Goal: Navigation & Orientation: Understand site structure

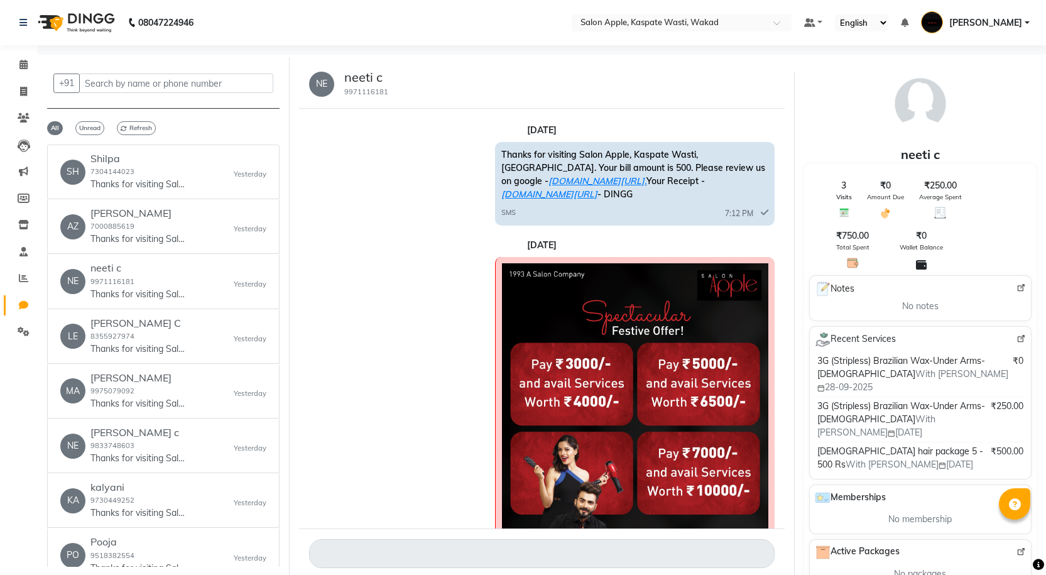
select select "100"
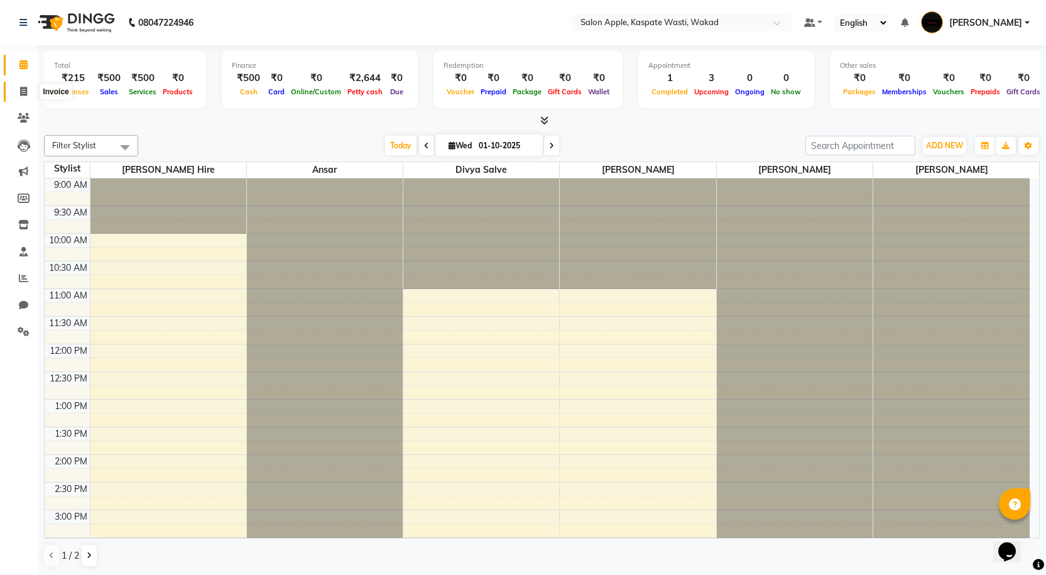
click at [21, 89] on icon at bounding box center [23, 91] width 7 height 9
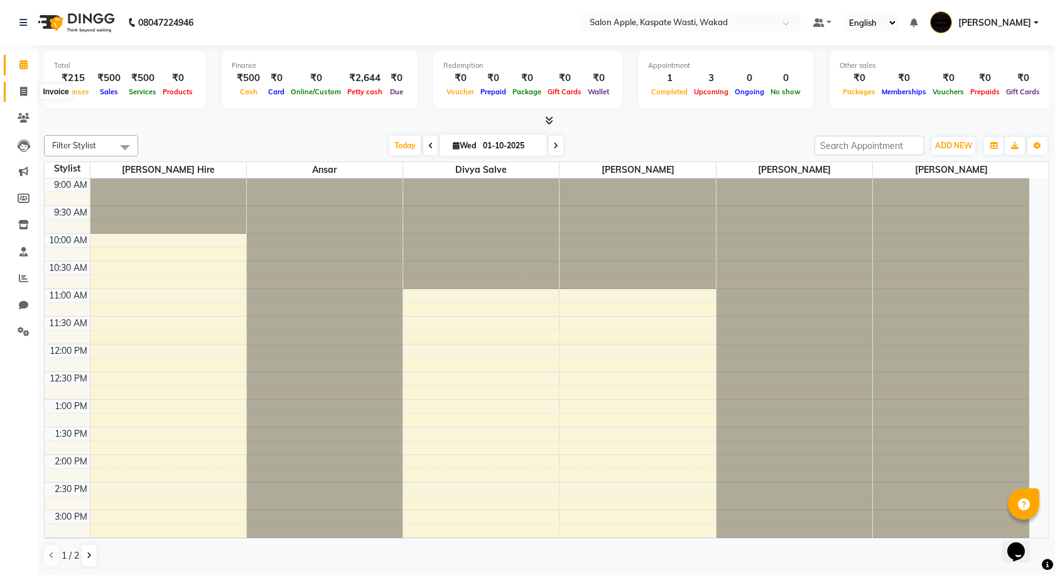
select select "7956"
select select "service"
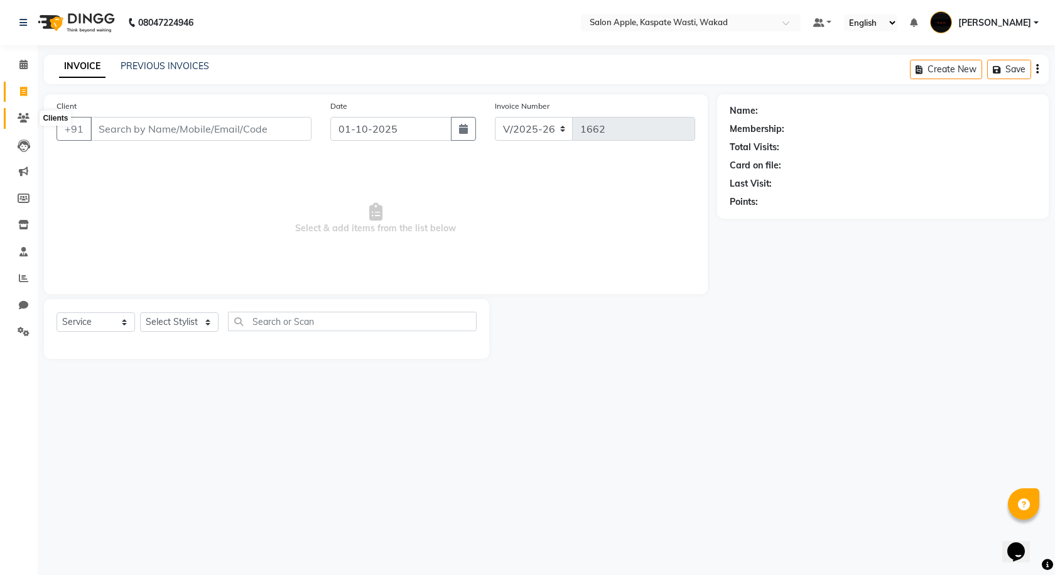
click at [23, 115] on icon at bounding box center [24, 117] width 12 height 9
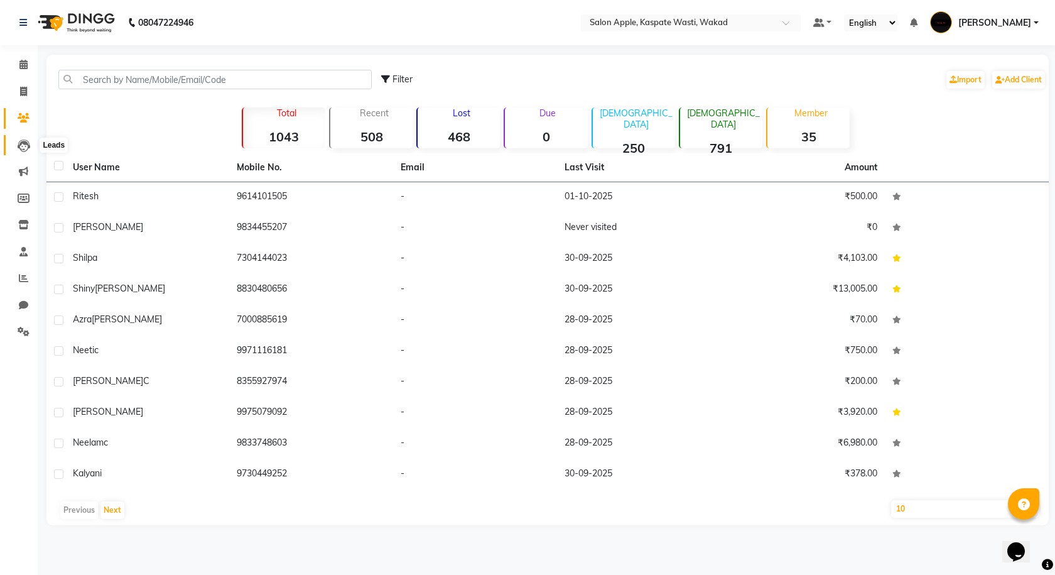
click at [28, 148] on icon at bounding box center [24, 145] width 13 height 13
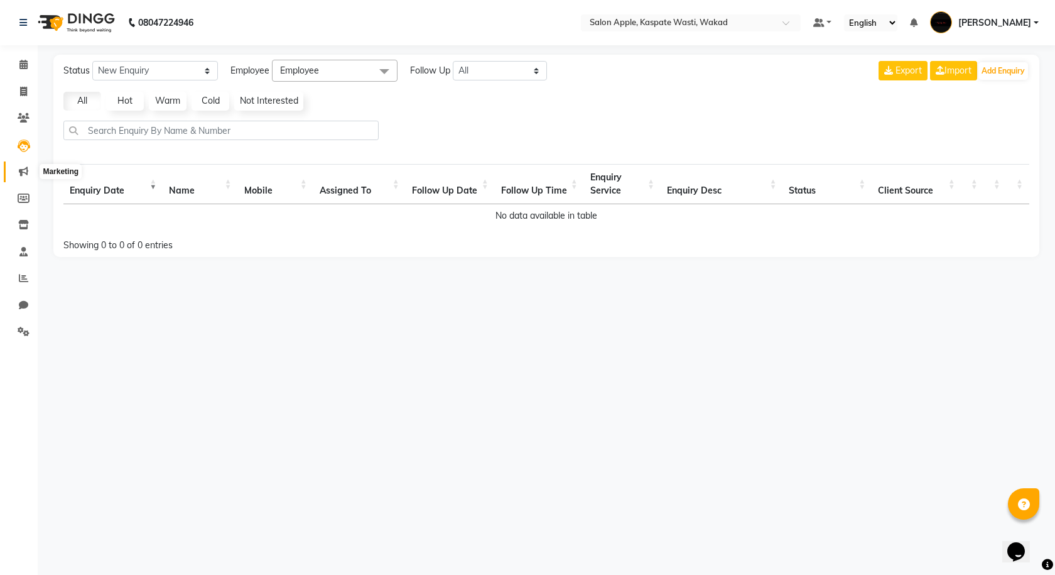
click at [25, 173] on icon at bounding box center [23, 170] width 9 height 9
